Goal: Navigation & Orientation: Find specific page/section

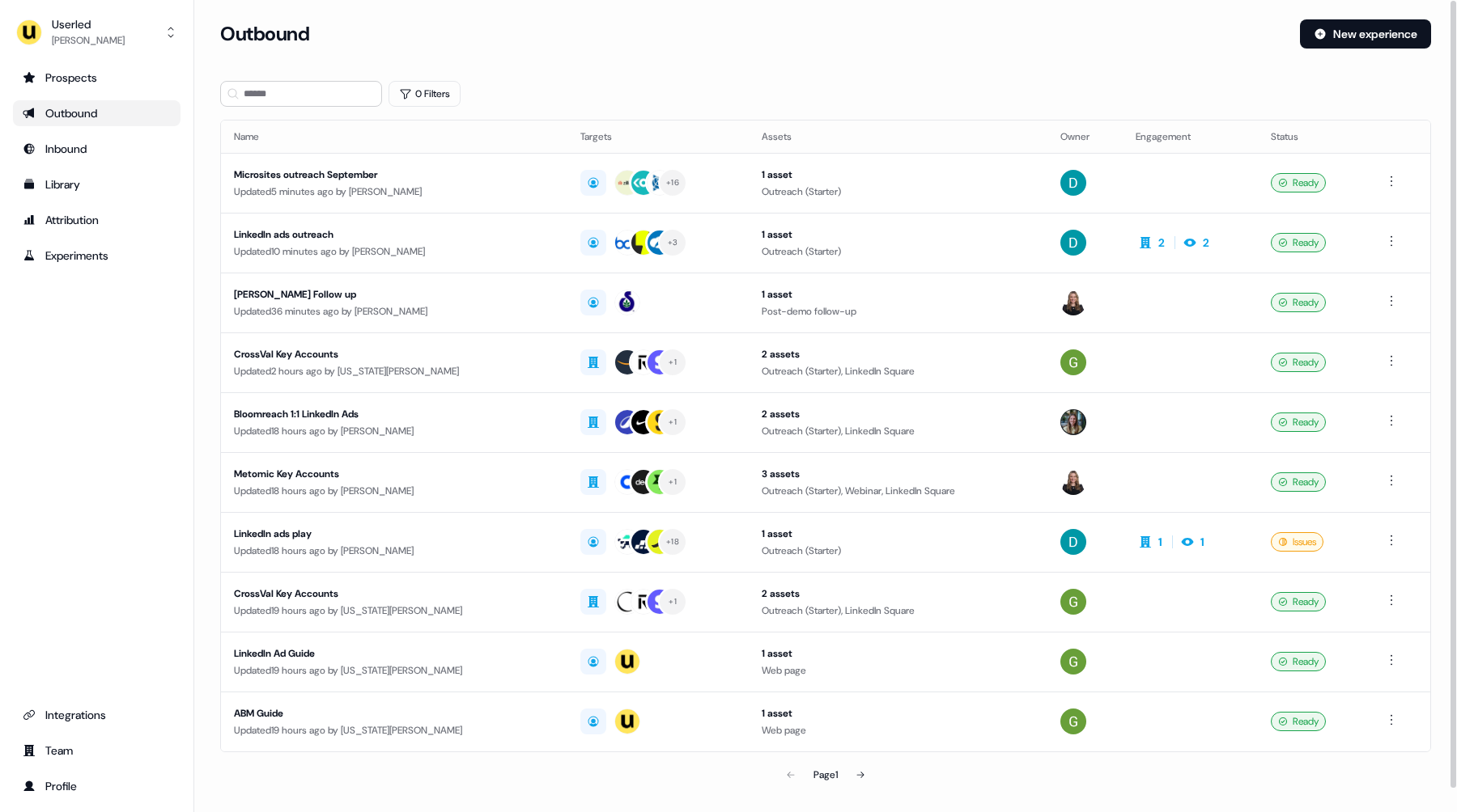
click at [208, 222] on section "Loading... Outbound New experience 0 Filters Name Targets Assets Owner Engageme…" at bounding box center [826, 427] width 1263 height 817
click at [75, 763] on link "Team" at bounding box center [97, 750] width 168 height 26
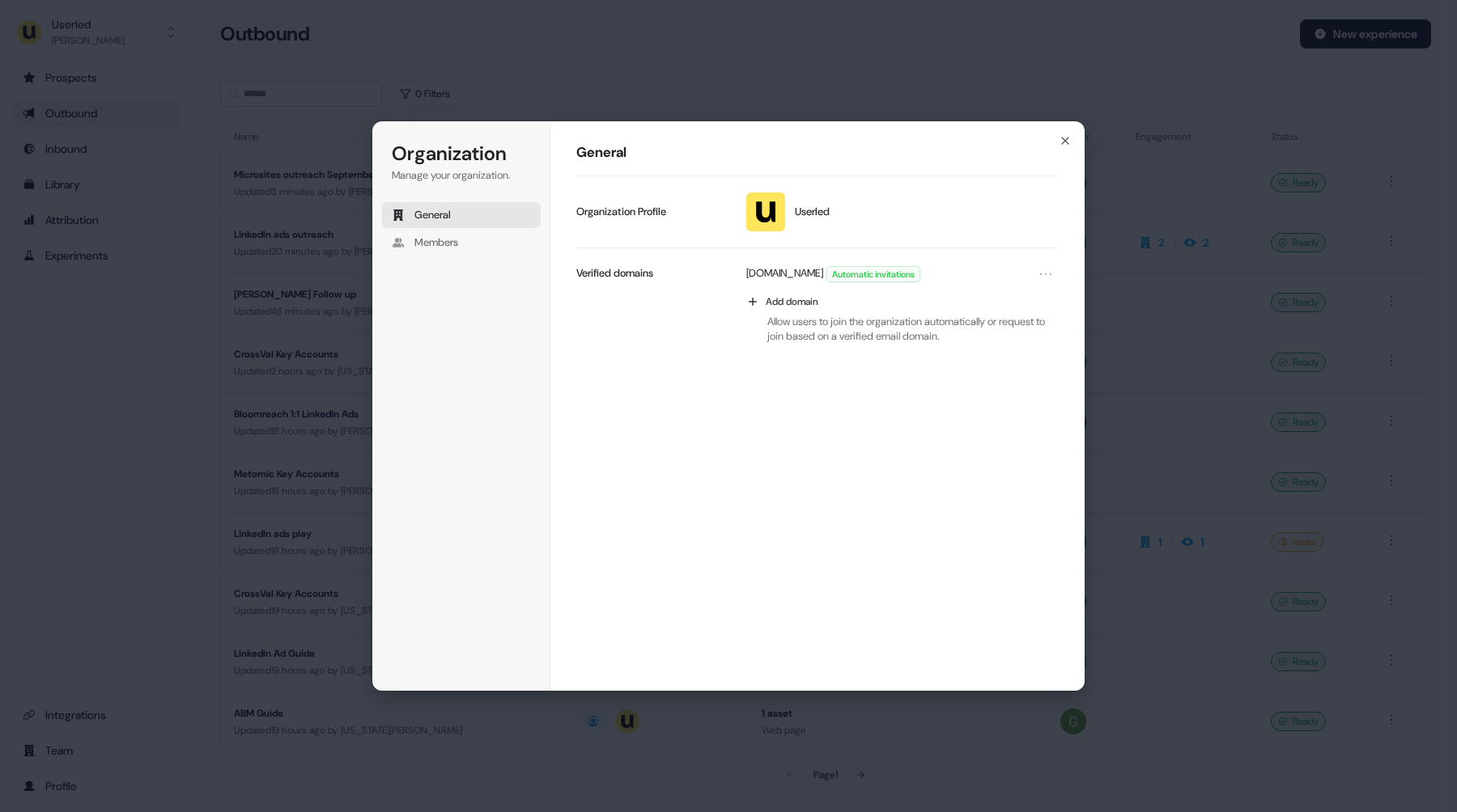
click at [268, 207] on div "Organization Manage your organization. General Members Organization General Use…" at bounding box center [728, 406] width 1457 height 812
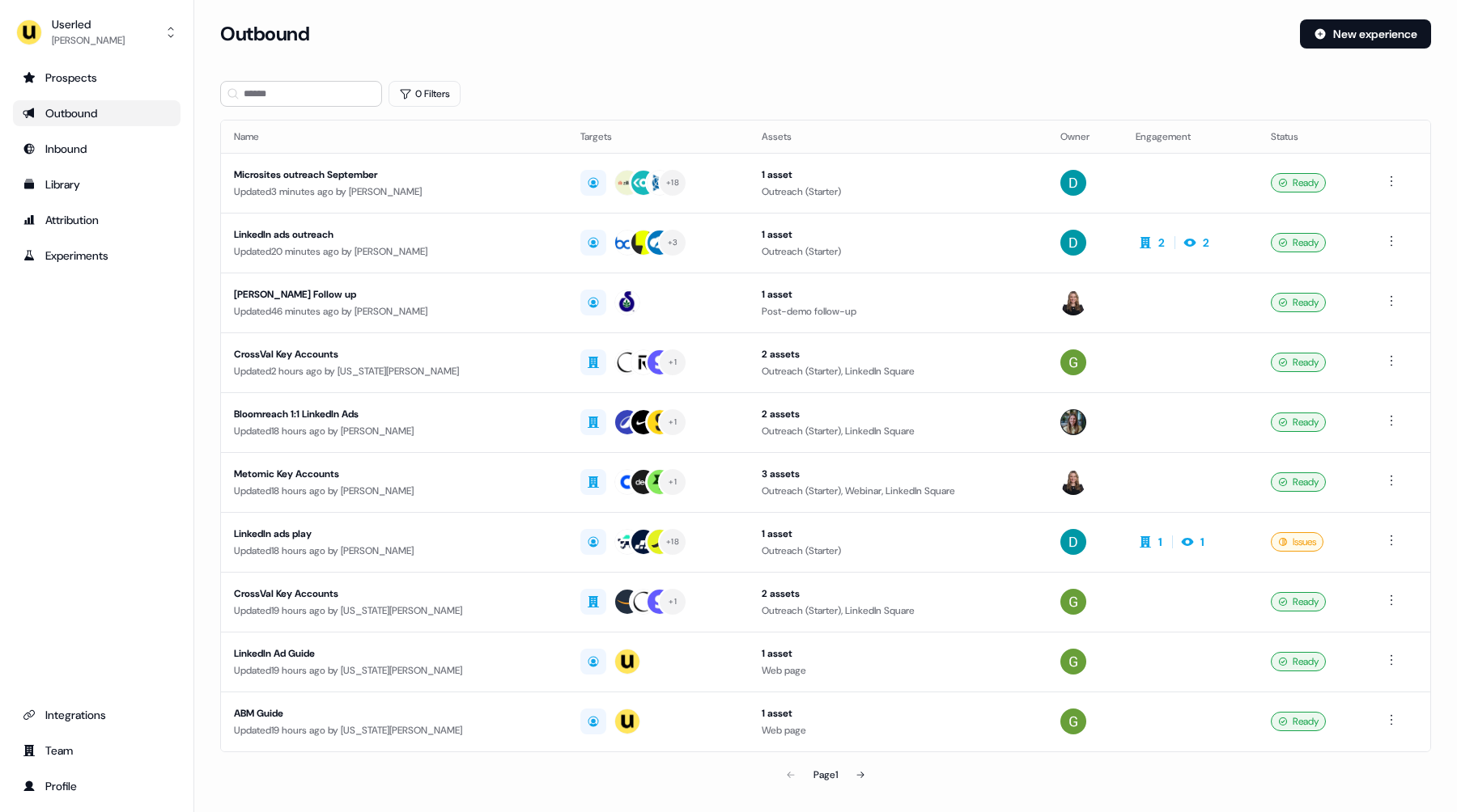
click at [64, 683] on div "Prospects Outbound Inbound Library Attribution Experiments Integrations Team Pr…" at bounding box center [97, 431] width 168 height 734
click at [71, 784] on div "Profile" at bounding box center [97, 785] width 148 height 16
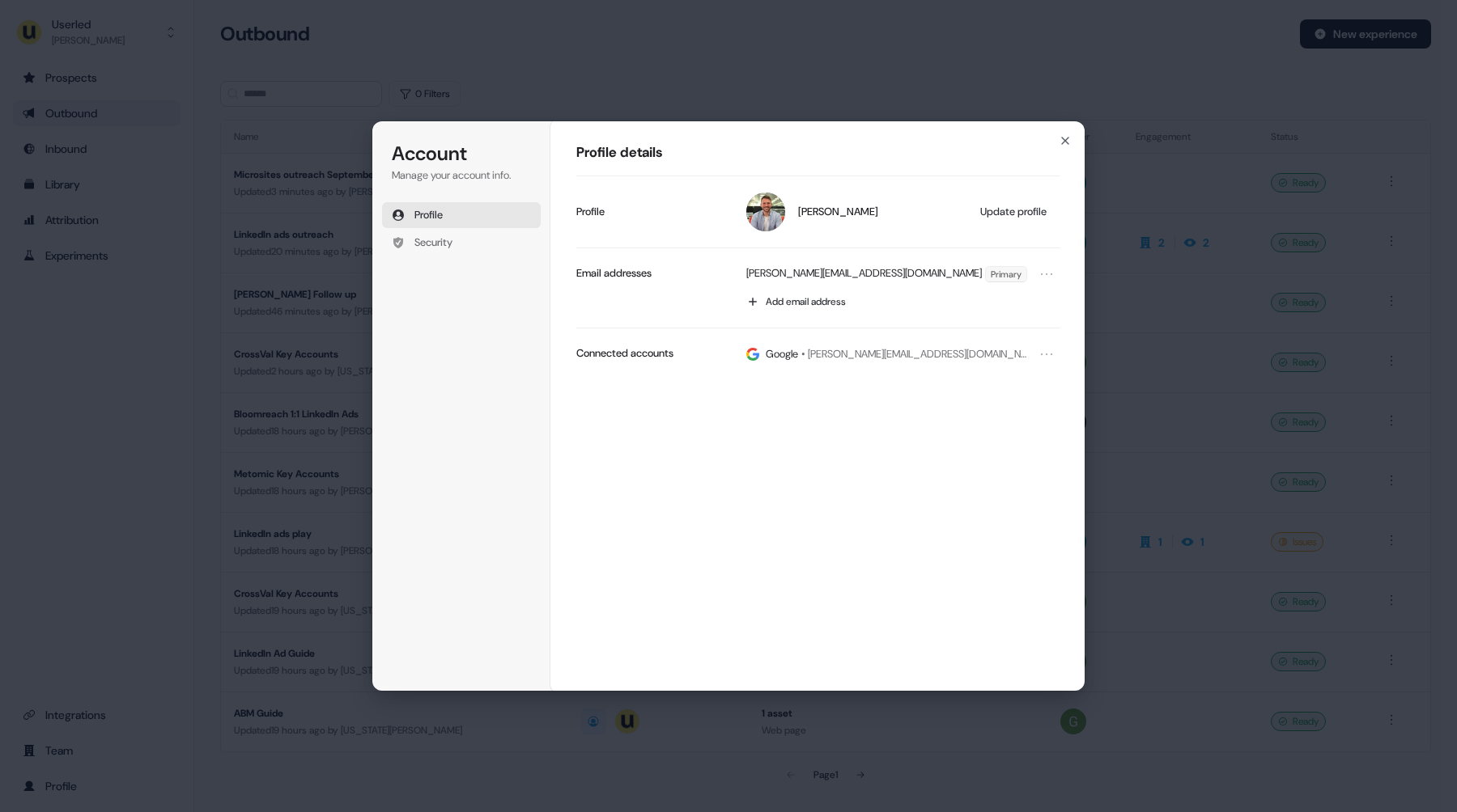
click at [27, 632] on div "Account Manage your account info. Profile Security Account Profile details [PER…" at bounding box center [728, 406] width 1457 height 812
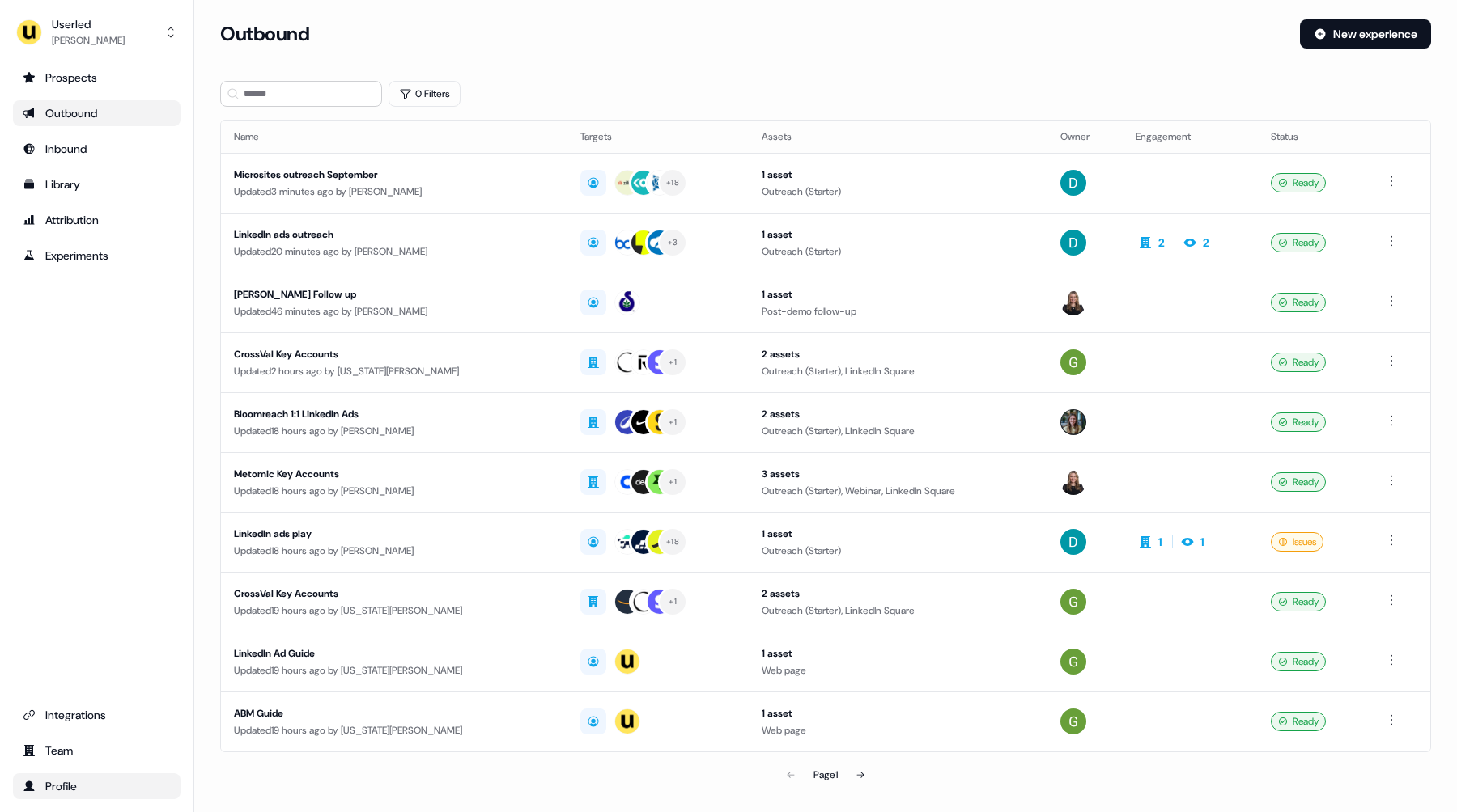
click at [73, 778] on div "Profile" at bounding box center [97, 785] width 148 height 16
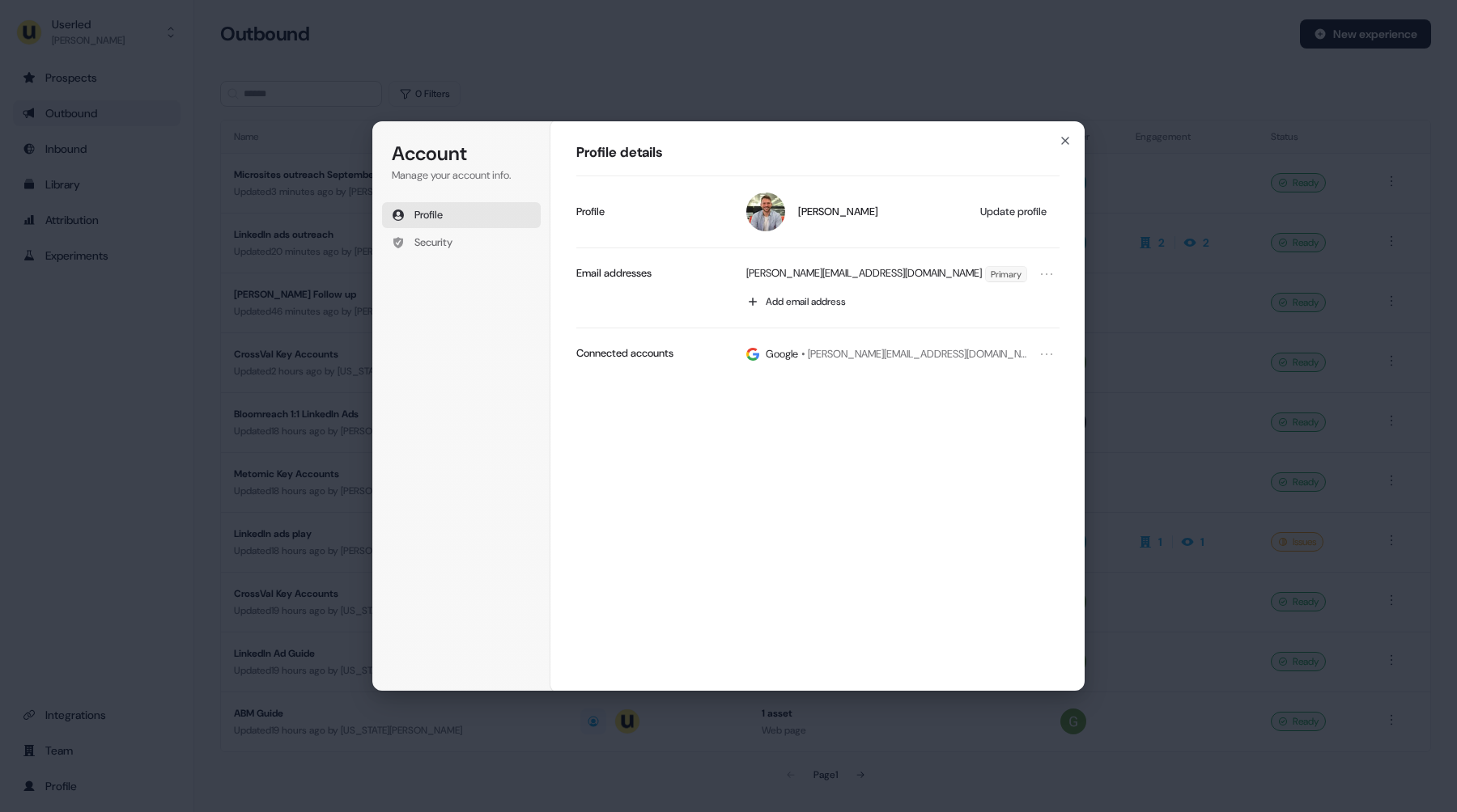
click at [78, 606] on div "Account Manage your account info. Profile Security Account Profile details [PER…" at bounding box center [728, 406] width 1457 height 812
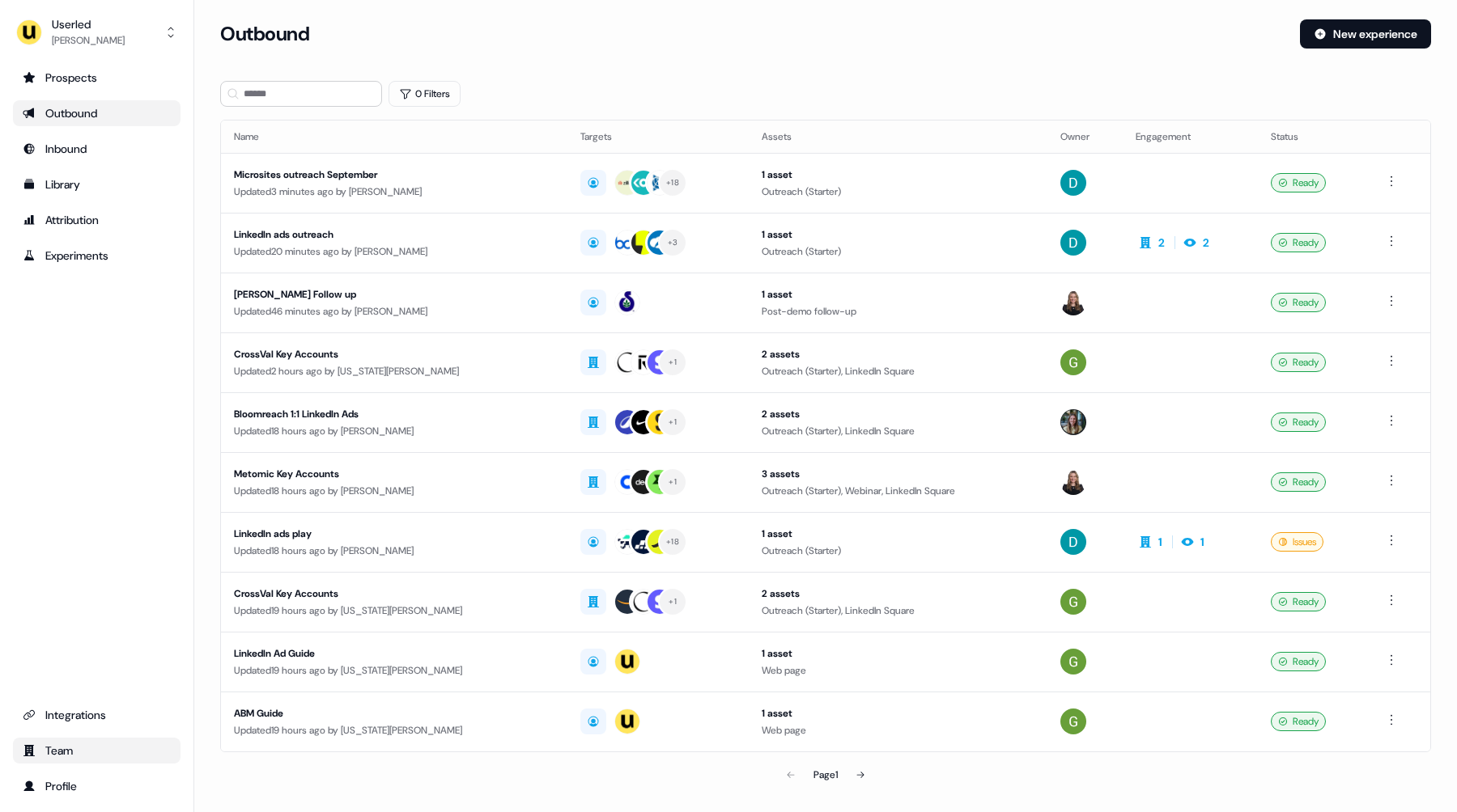
click at [64, 743] on div "Team" at bounding box center [97, 750] width 148 height 16
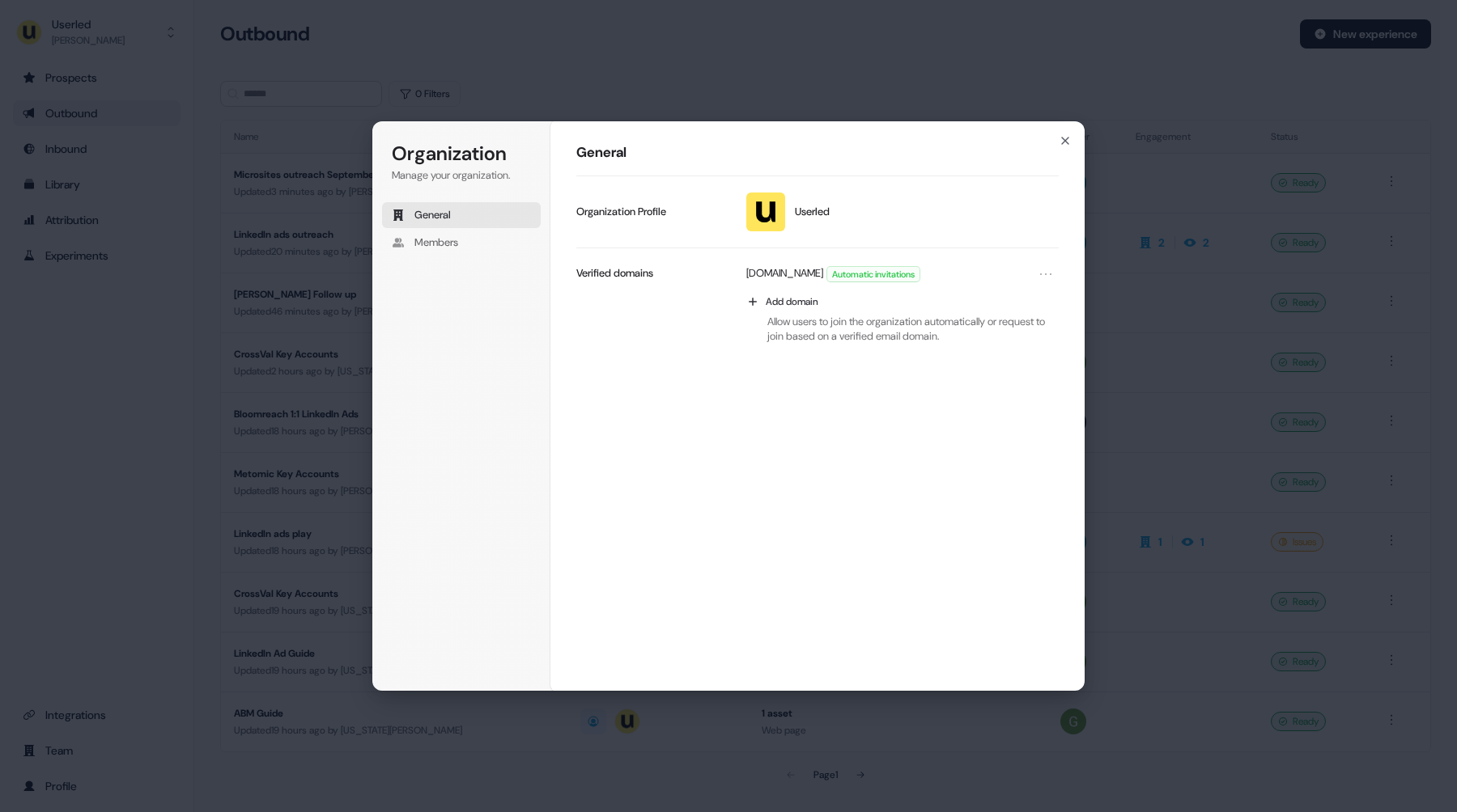
click at [102, 606] on div "Organization Manage your organization. General Members Organization General Use…" at bounding box center [728, 406] width 1457 height 812
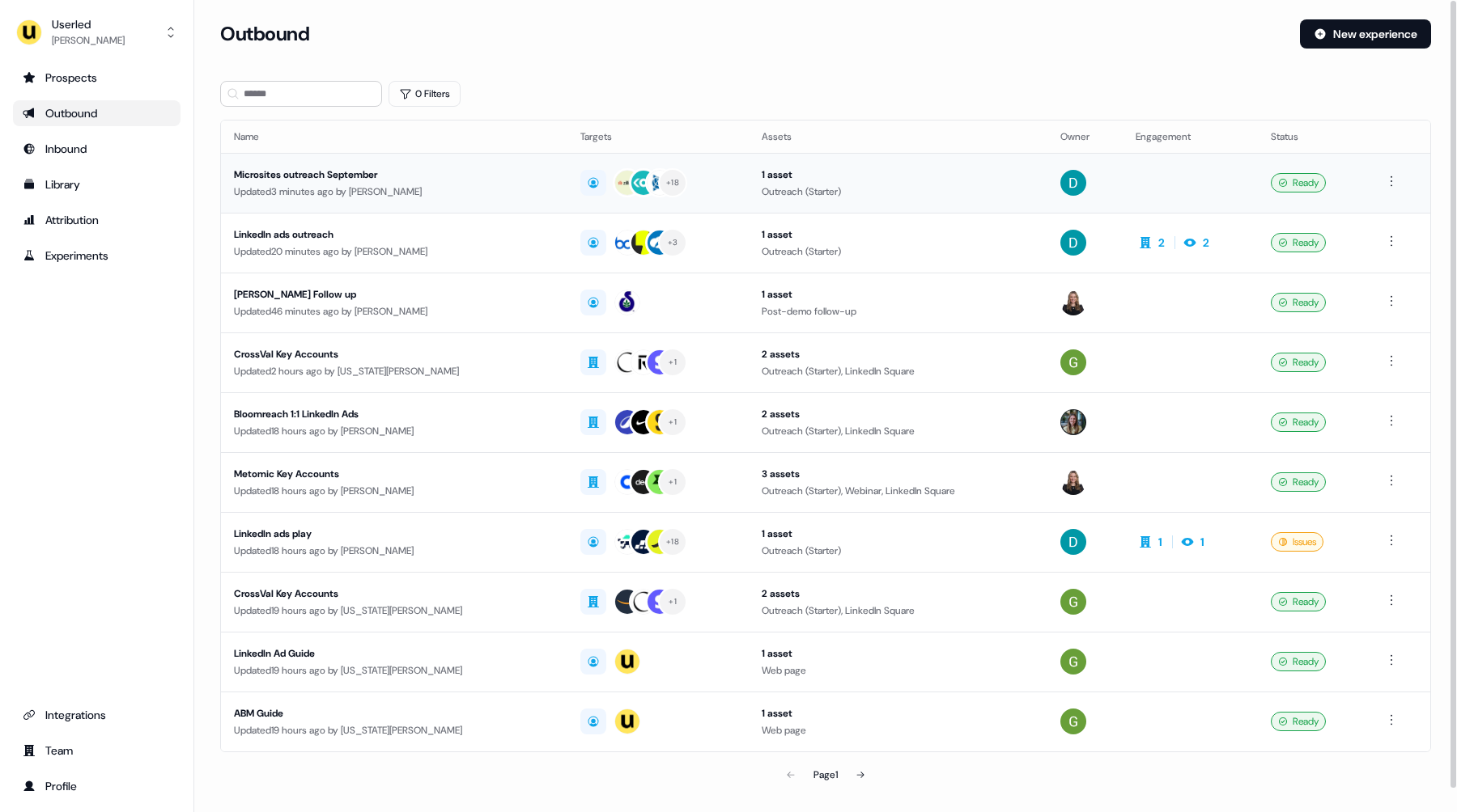
click at [538, 188] on div "Updated 3 minutes ago by [PERSON_NAME]" at bounding box center [394, 191] width 320 height 16
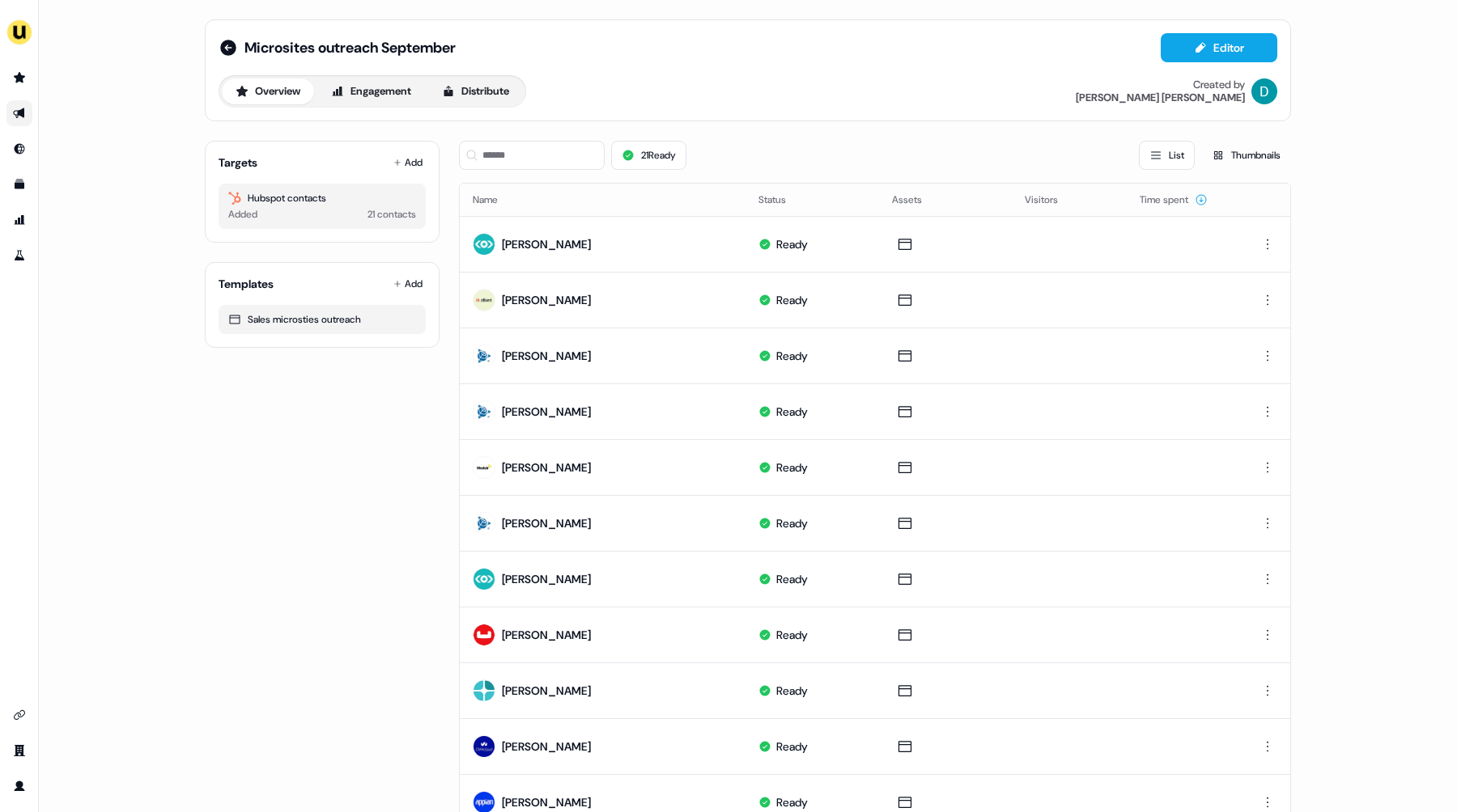
click at [845, 153] on div "21 Ready List Thumbnails" at bounding box center [875, 155] width 832 height 29
click at [774, 153] on div "21 Ready List Thumbnails" at bounding box center [875, 155] width 832 height 29
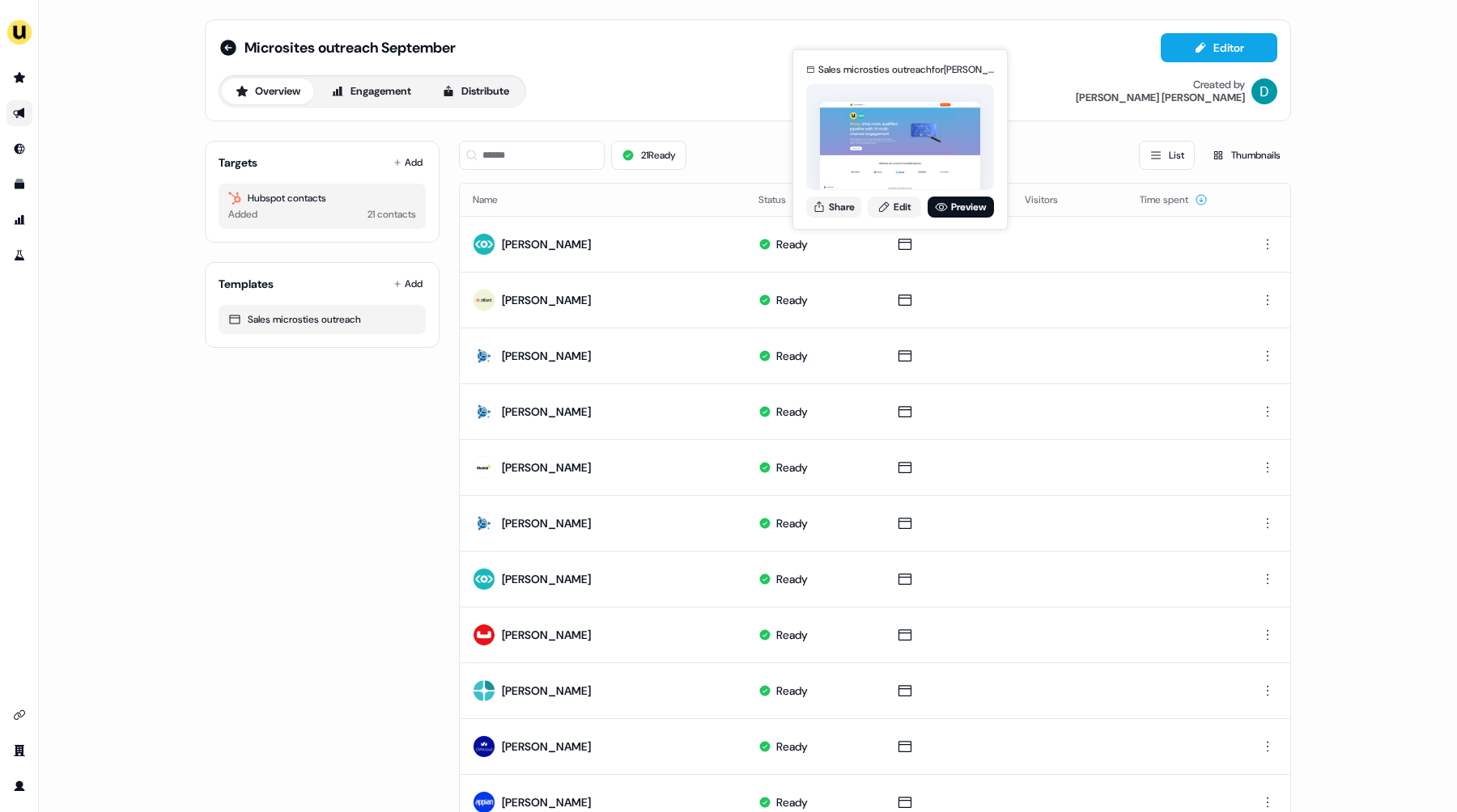
click at [764, 150] on div "21 Ready List Thumbnails" at bounding box center [875, 155] width 832 height 29
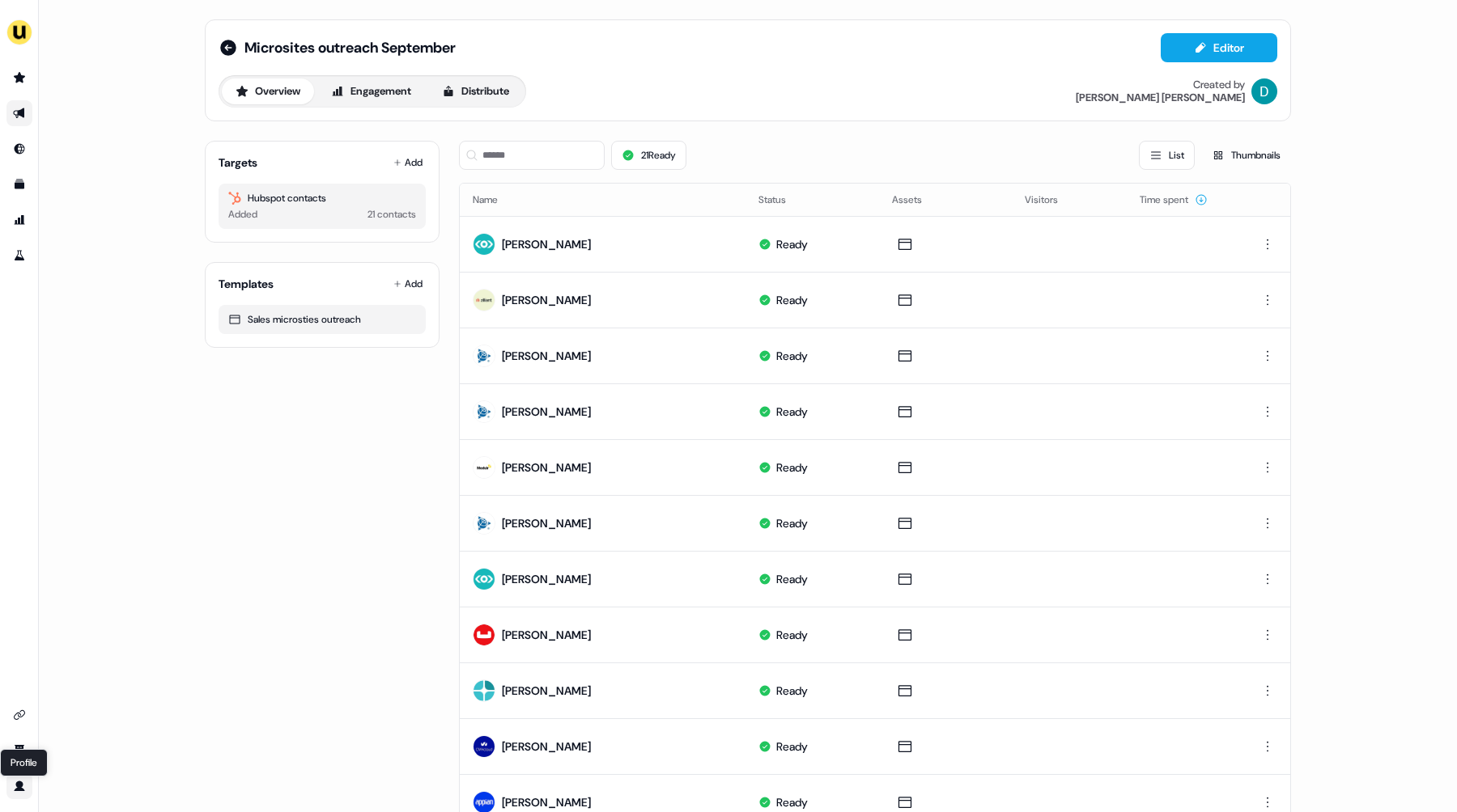
click at [19, 784] on icon "Go to profile" at bounding box center [19, 785] width 10 height 10
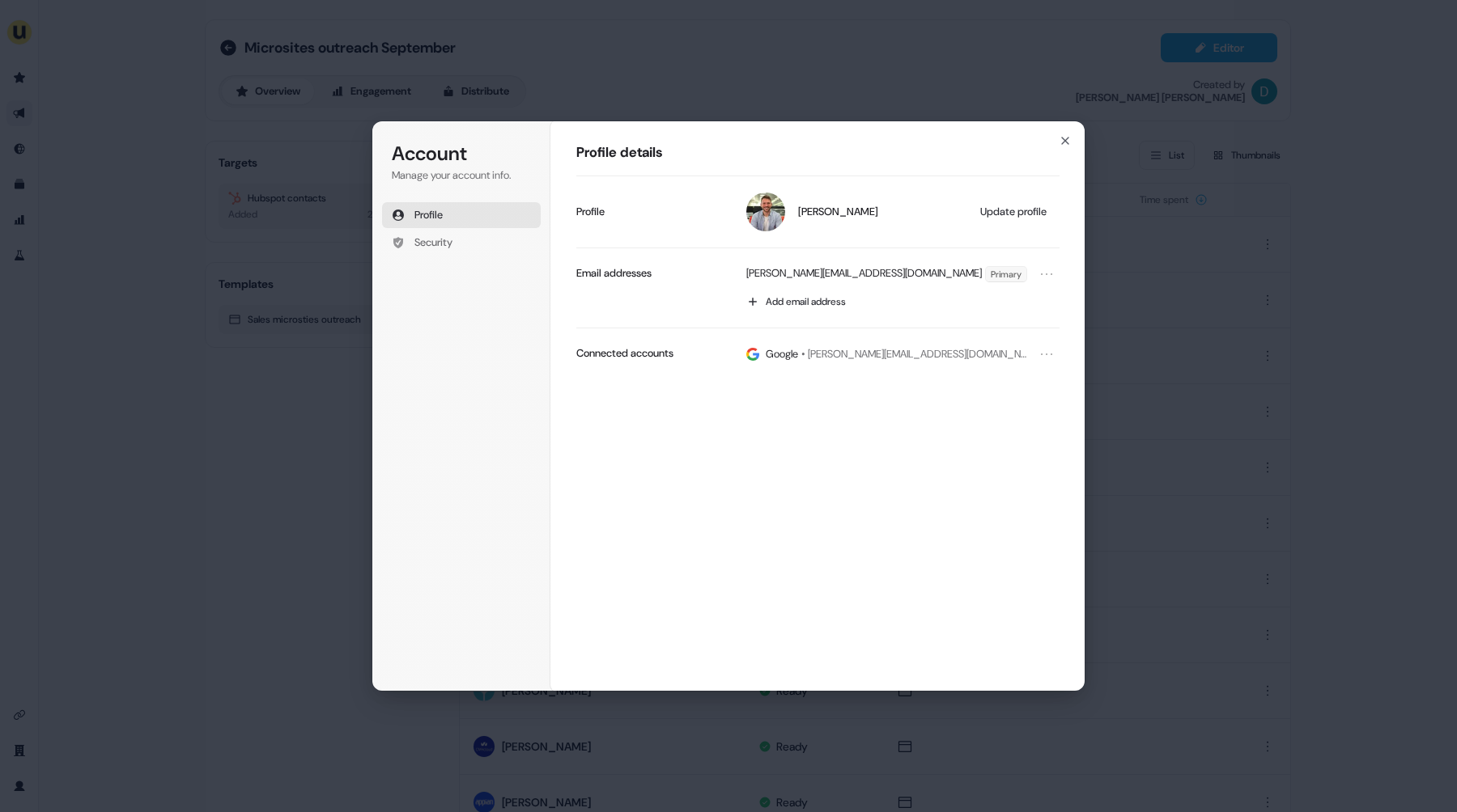
click at [115, 485] on div "Account Manage your account info. Profile Security Account Profile details [PER…" at bounding box center [728, 406] width 1457 height 812
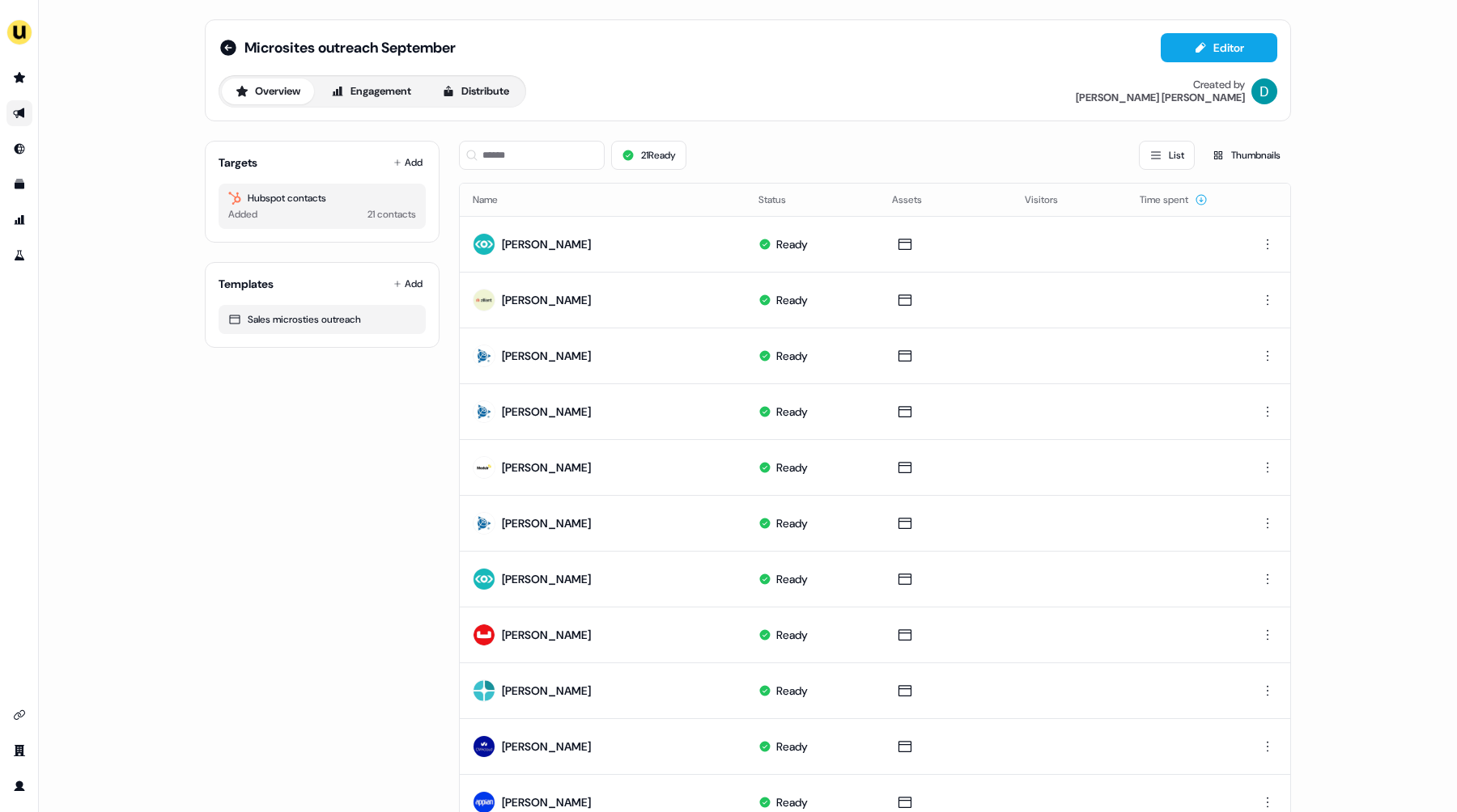
click at [69, 178] on div "Microsites outreach September Editor Overview Engagement Distribute Created by …" at bounding box center [748, 406] width 1418 height 812
click at [19, 775] on link "Go to profile" at bounding box center [19, 785] width 26 height 26
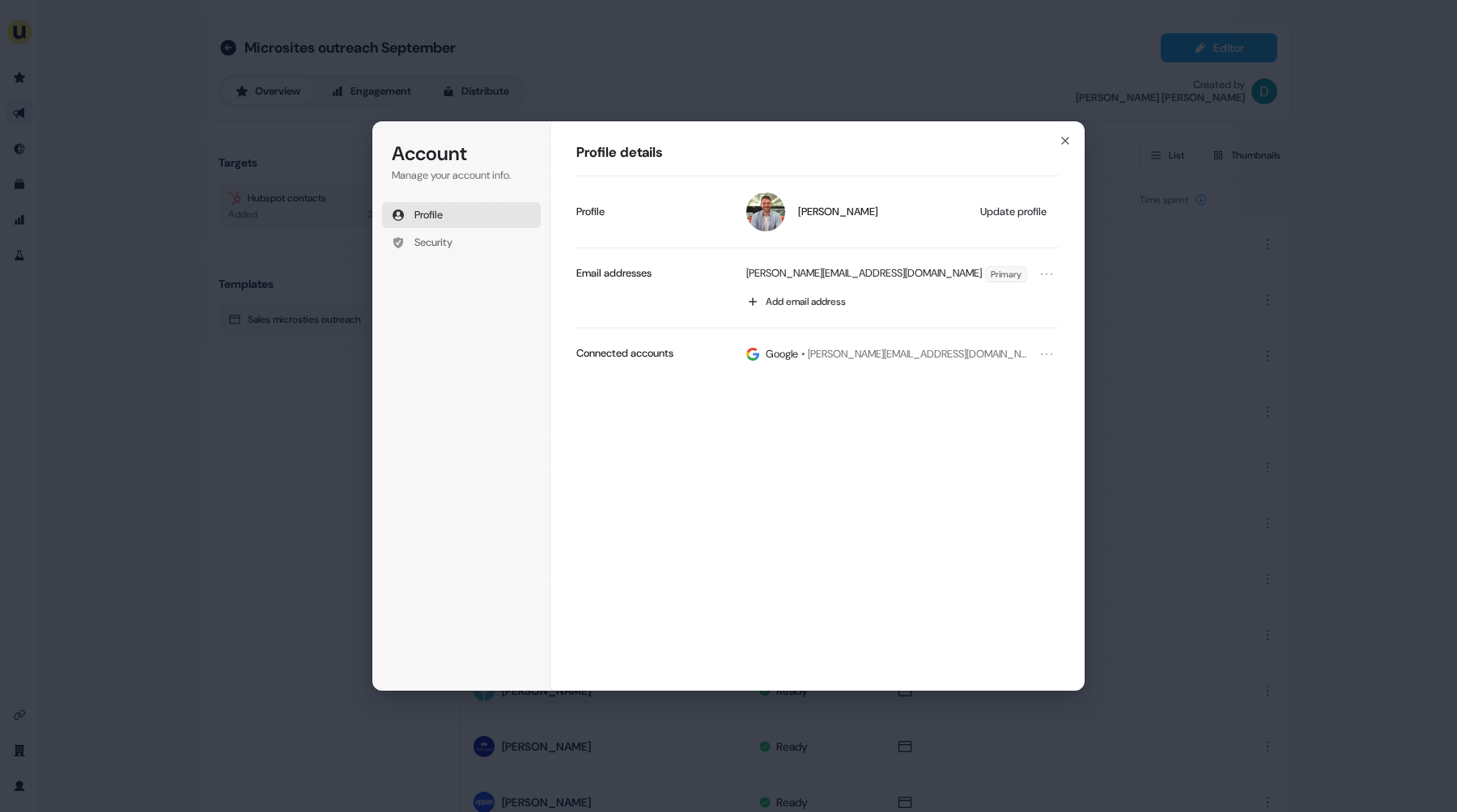
click at [69, 736] on div "Account Manage your account info. Profile Security Account Profile details [PER…" at bounding box center [728, 406] width 1457 height 812
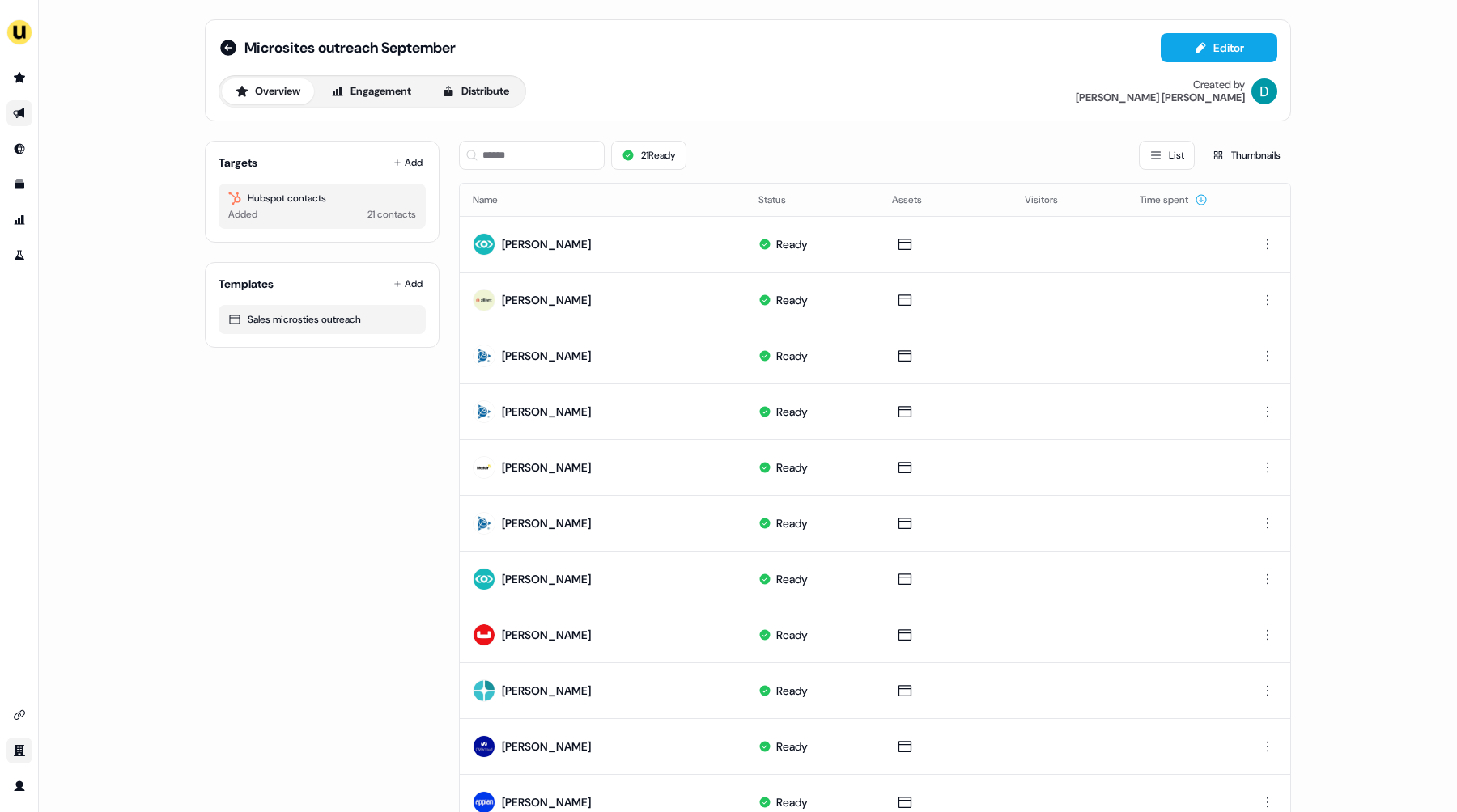
click at [18, 756] on icon "Go to team" at bounding box center [20, 750] width 11 height 11
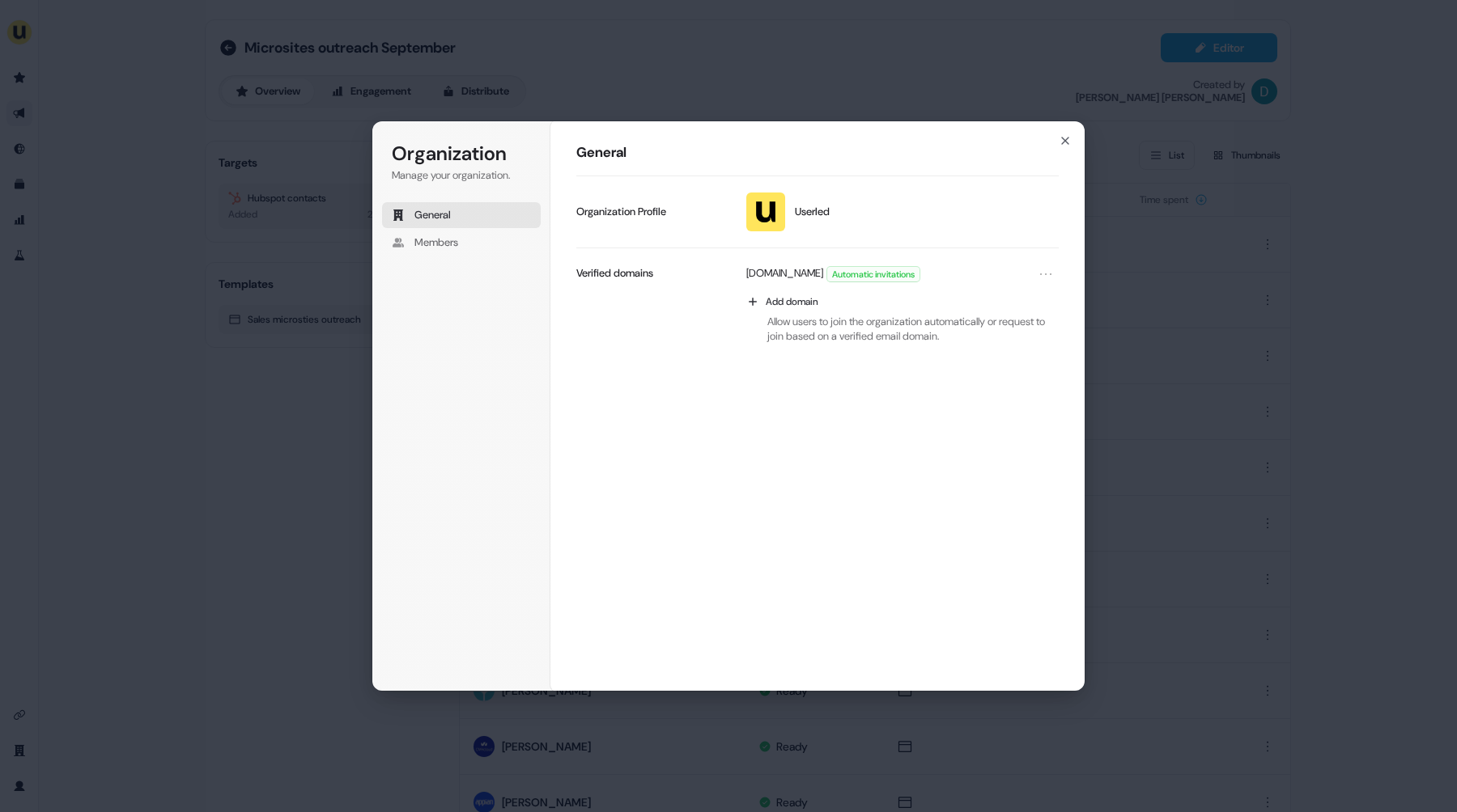
click at [76, 712] on div "Organization Manage your organization. General Members Organization General Use…" at bounding box center [728, 406] width 1457 height 812
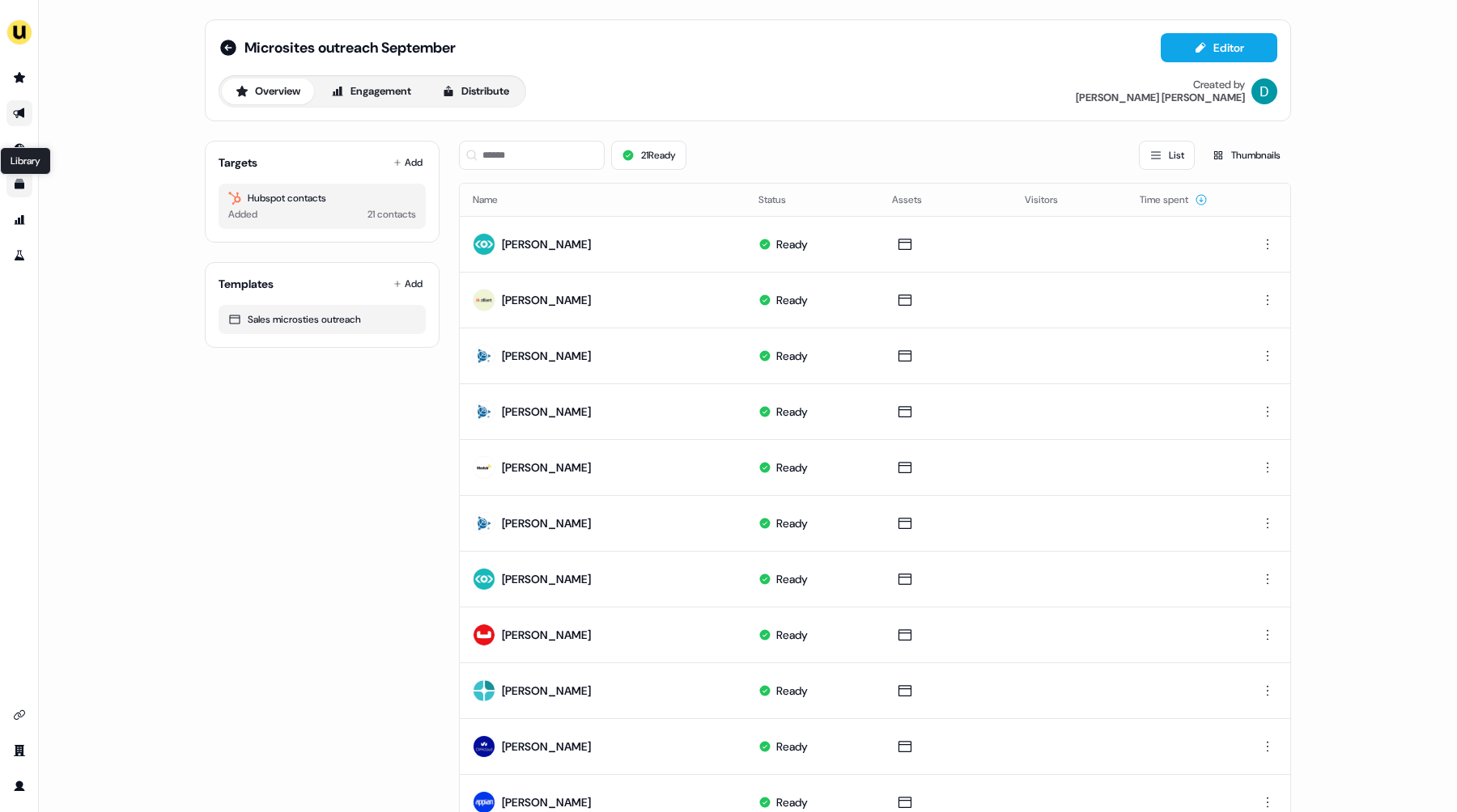
click at [18, 183] on icon "Go to templates" at bounding box center [19, 185] width 9 height 9
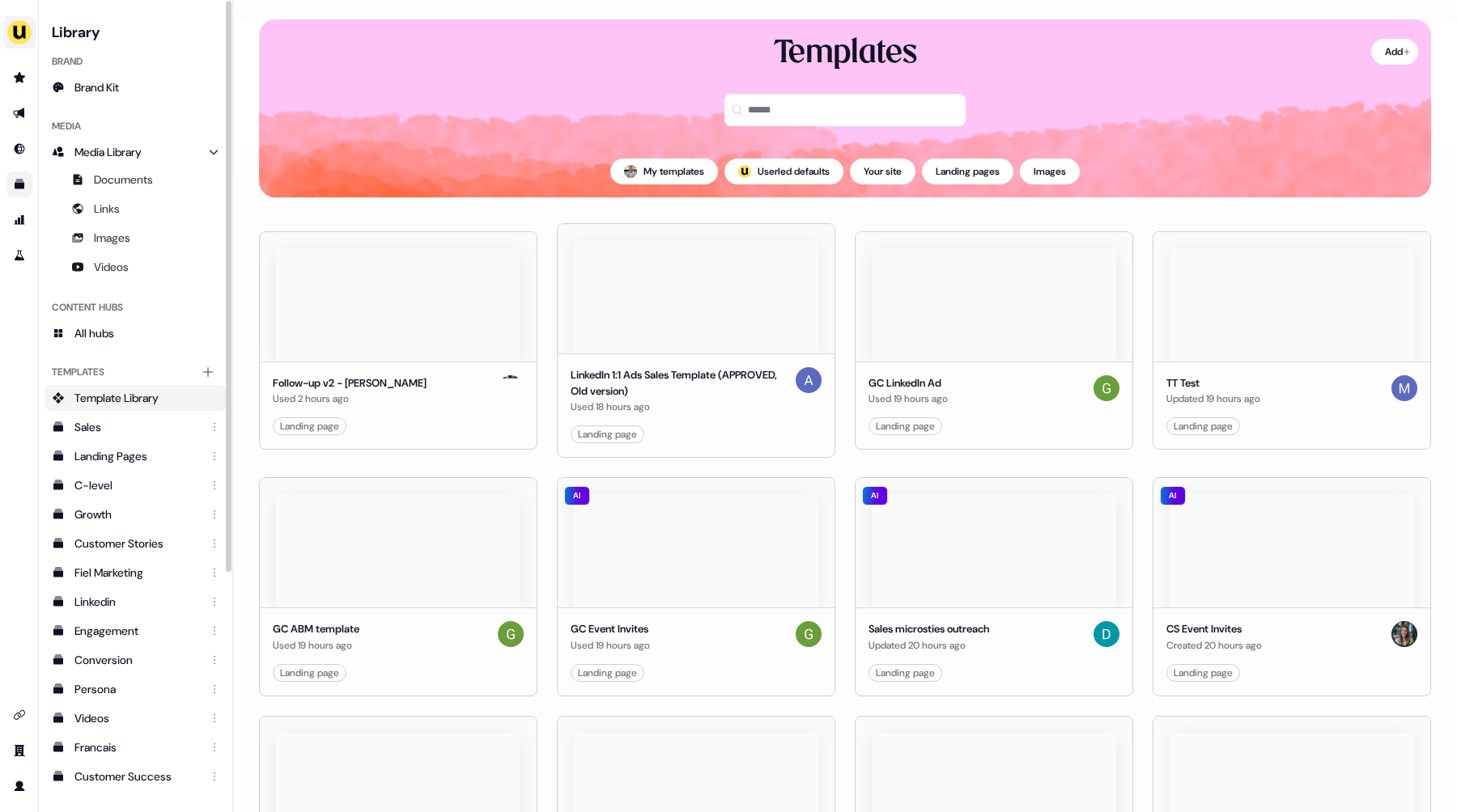
click at [32, 35] on button "side nav menu" at bounding box center [19, 32] width 32 height 32
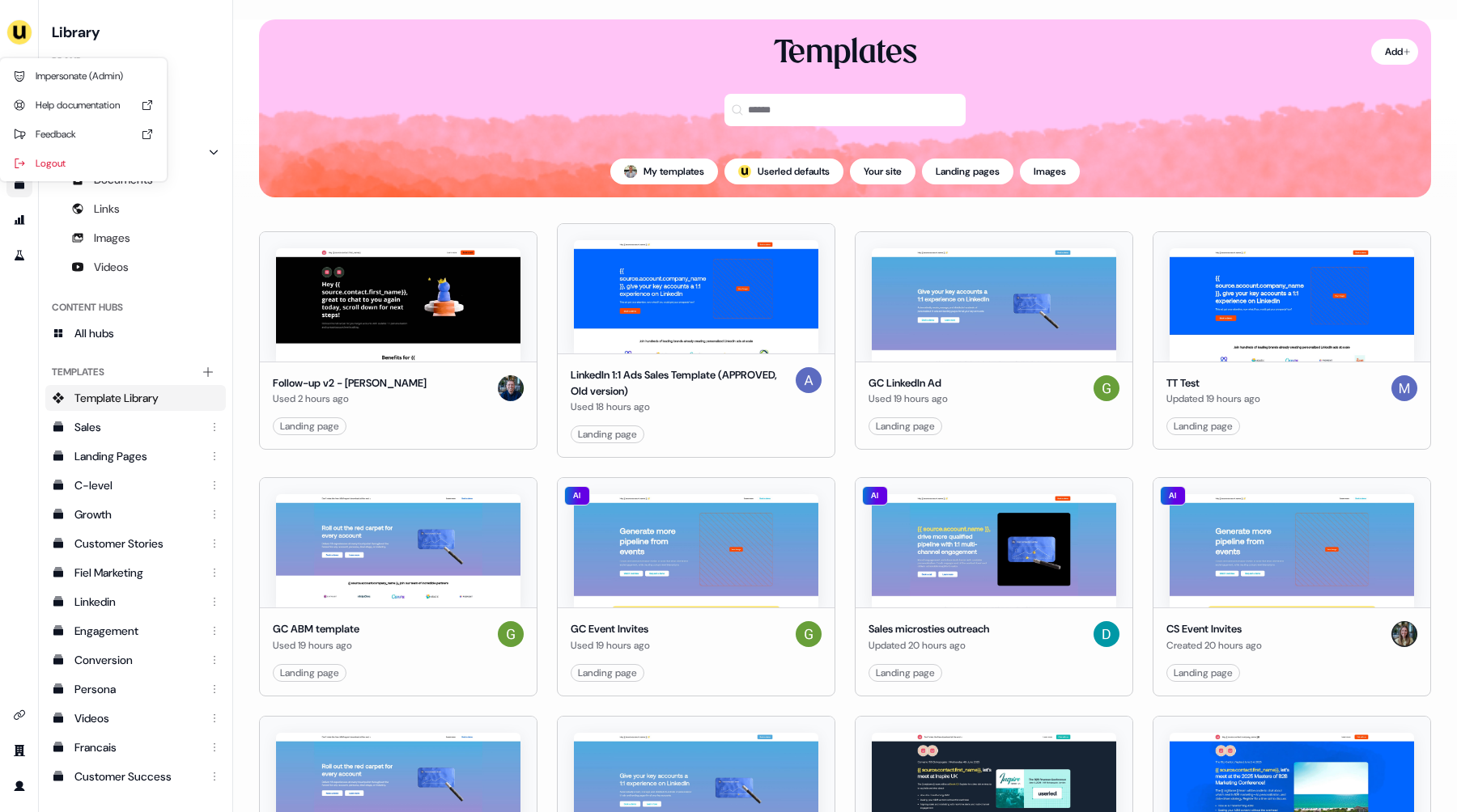
click at [193, 111] on nav "Impersonate (Admin) Help documentation Feedback Logout Library Brand Brand Kit …" at bounding box center [117, 406] width 233 height 812
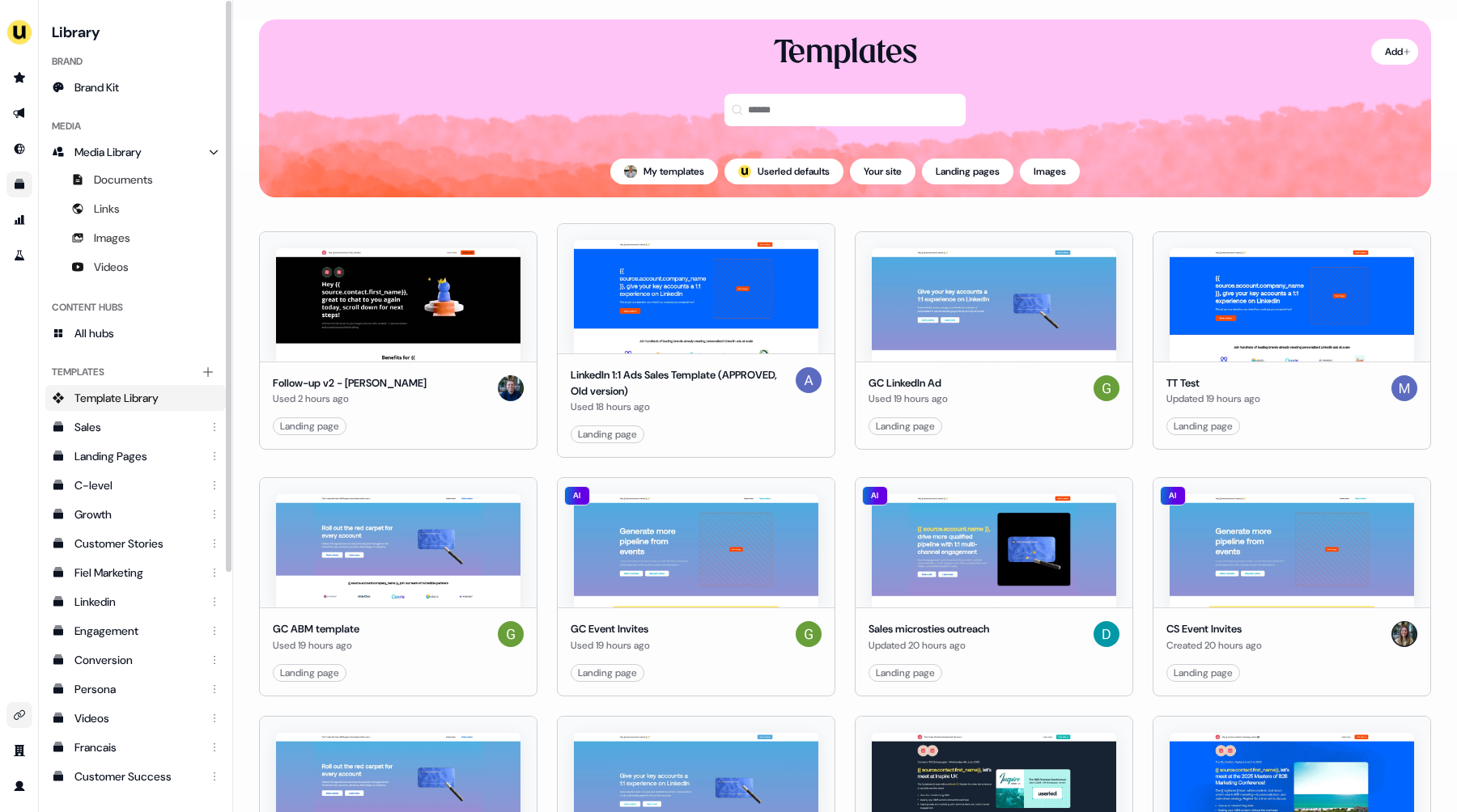
click at [27, 714] on link "Go to integrations" at bounding box center [19, 714] width 26 height 26
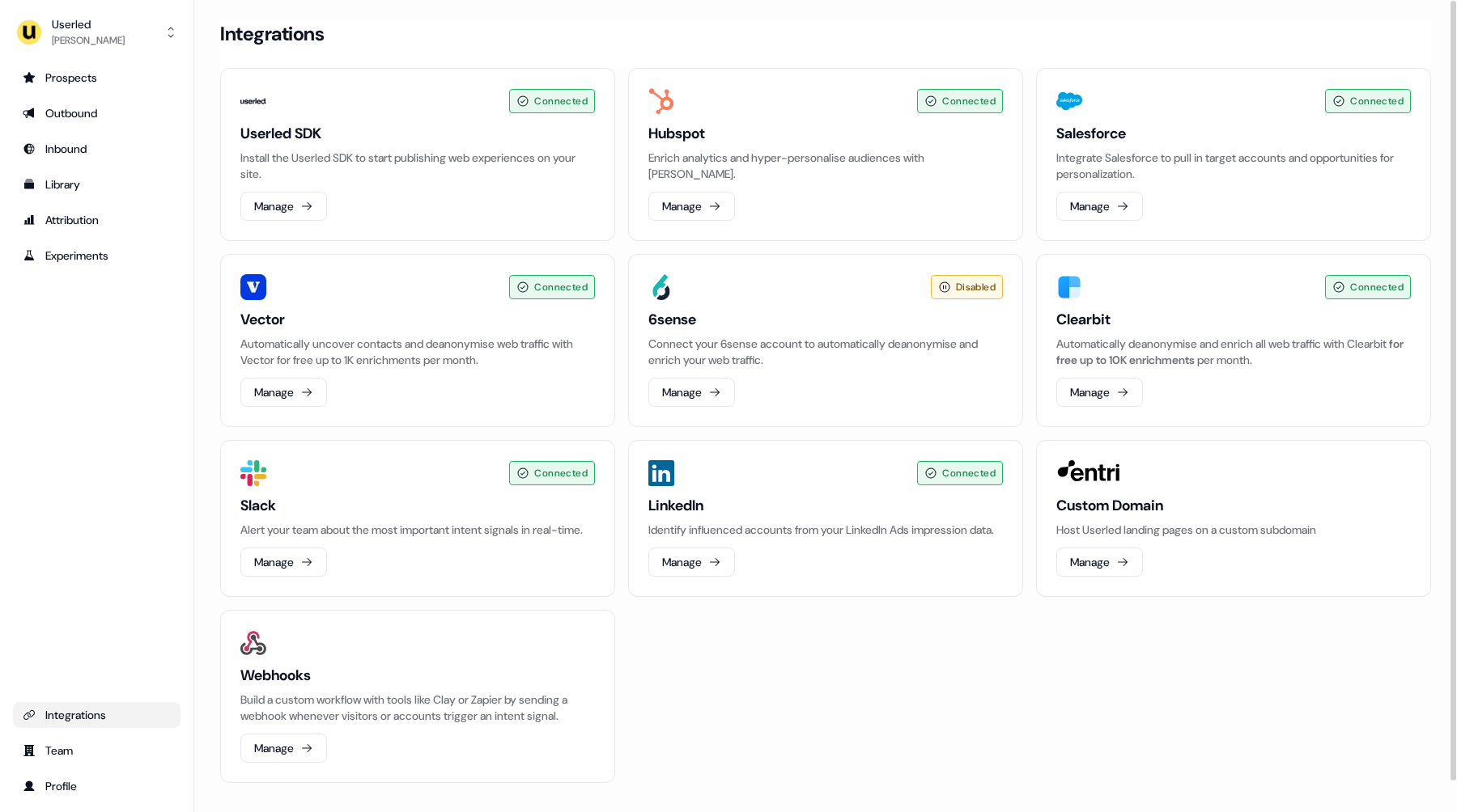
click at [200, 201] on section "Loading... Integrations Connected Userled SDK Install the Userled SDK to start …" at bounding box center [826, 424] width 1263 height 809
